Goal: Task Accomplishment & Management: Complete application form

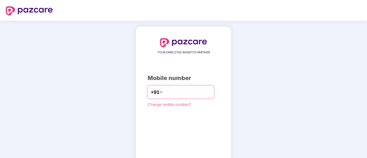
type input "**********"
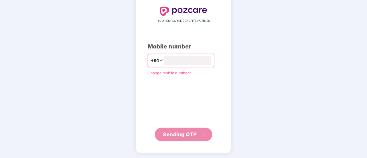
scroll to position [29, 0]
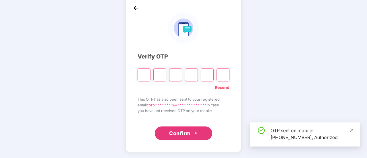
click at [182, 130] on span "Confirm" at bounding box center [179, 134] width 21 height 8
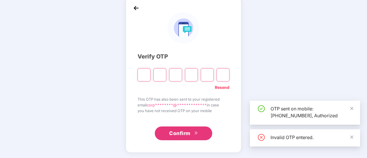
click at [144, 76] on input "Please enter verification code. Digit 1" at bounding box center [144, 74] width 13 height 13
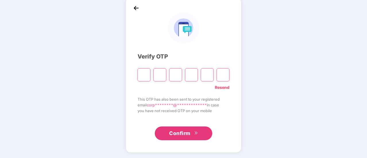
type input "*"
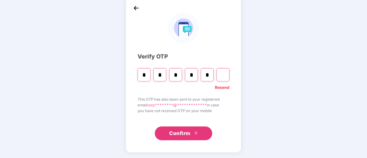
type input "*"
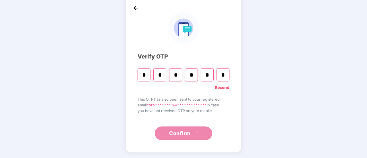
scroll to position [0, 0]
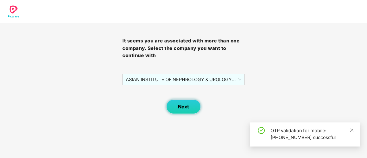
click at [178, 106] on span "Next" at bounding box center [183, 106] width 11 height 5
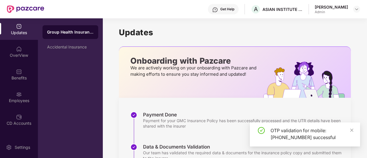
click at [19, 32] on div "Updates" at bounding box center [19, 33] width 38 height 6
click at [21, 54] on div "OverView" at bounding box center [19, 56] width 38 height 6
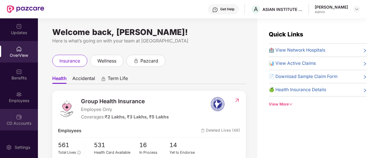
click at [22, 119] on div "CD Accounts" at bounding box center [19, 120] width 38 height 22
